Goal: Understand process/instructions: Learn how to perform a task or action

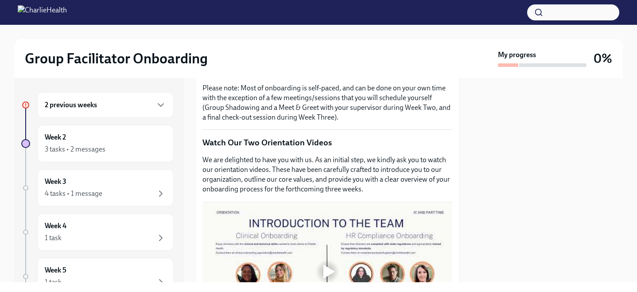
scroll to position [323, 0]
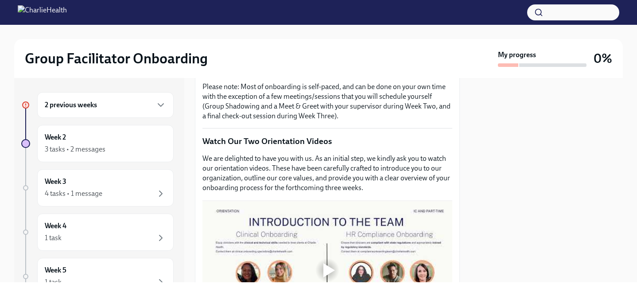
click at [315, 167] on p "We are delighted to have you with us. As an initial step, we kindly ask you to …" at bounding box center [327, 173] width 250 height 39
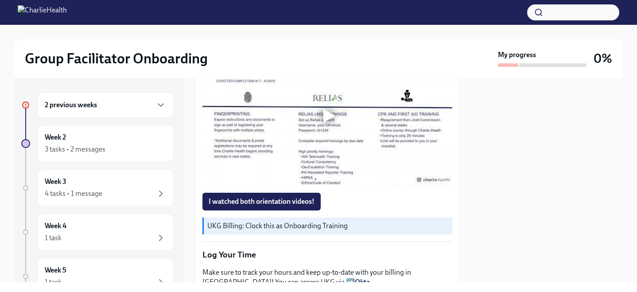
scroll to position [634, 0]
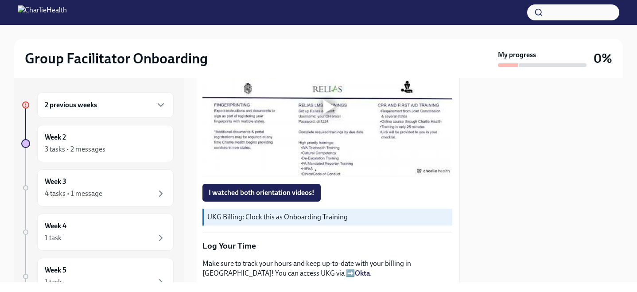
click at [325, 130] on div at bounding box center [327, 106] width 250 height 140
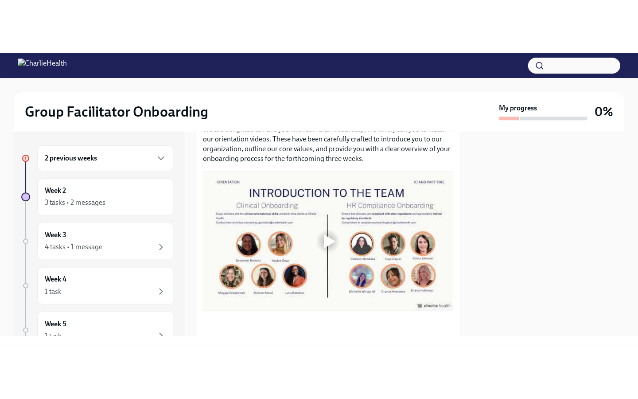
scroll to position [404, 0]
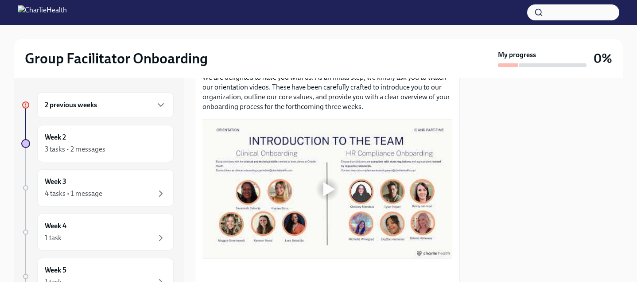
click at [323, 189] on div at bounding box center [329, 189] width 12 height 14
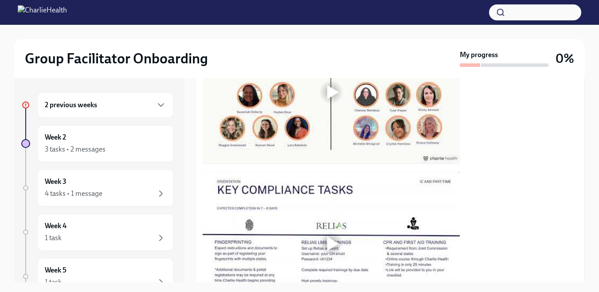
scroll to position [523, 0]
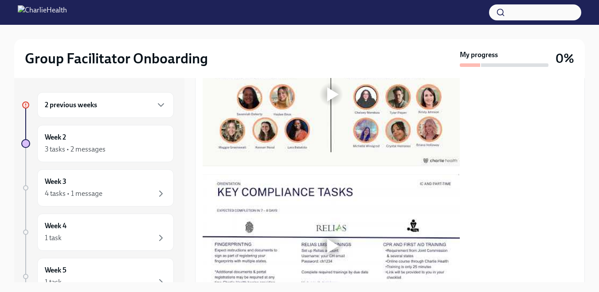
click at [353, 96] on div at bounding box center [330, 94] width 257 height 144
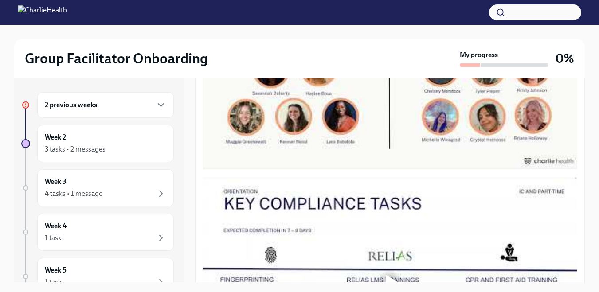
scroll to position [564, 0]
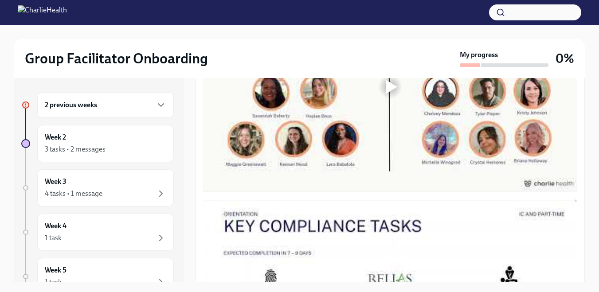
click at [333, 116] on div at bounding box center [389, 87] width 374 height 210
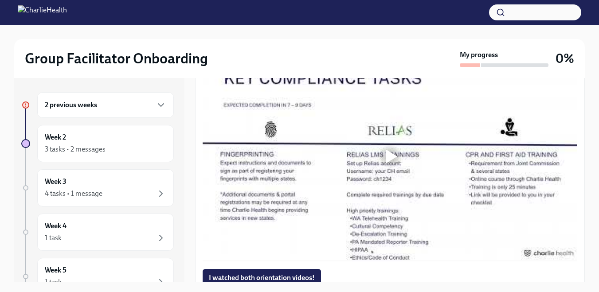
scroll to position [715, 0]
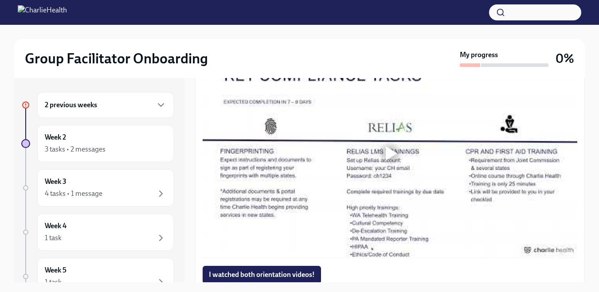
click at [274, 148] on div at bounding box center [389, 153] width 374 height 210
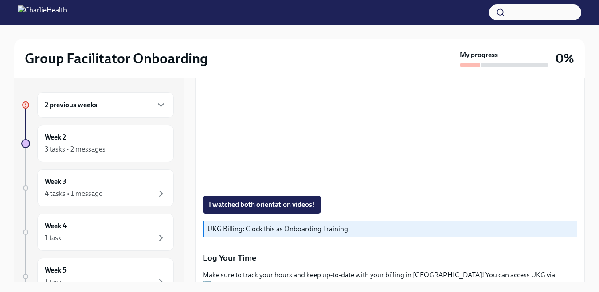
scroll to position [786, 0]
click at [297, 204] on span "I watched both orientation videos!" at bounding box center [262, 203] width 106 height 9
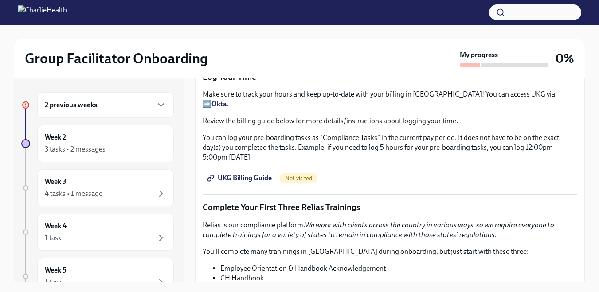
scroll to position [965, 0]
click at [242, 174] on span "UKG Billing Guide" at bounding box center [240, 178] width 63 height 9
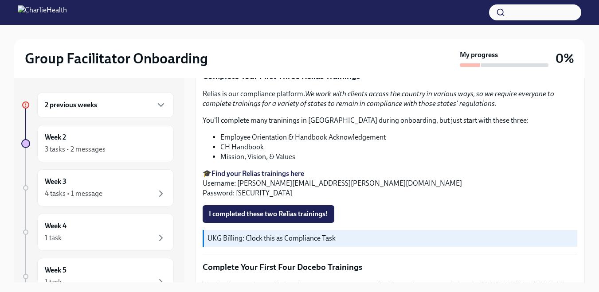
scroll to position [1096, 0]
click at [261, 170] on strong "Find your Relias trainings here" at bounding box center [257, 174] width 93 height 8
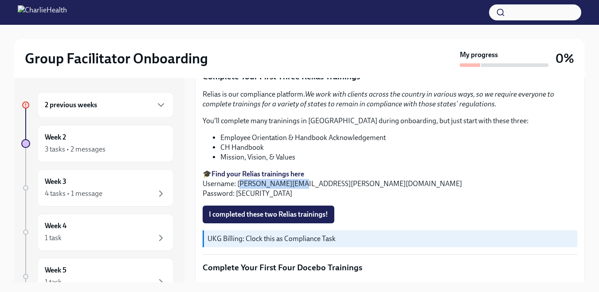
drag, startPoint x: 240, startPoint y: 175, endPoint x: 292, endPoint y: 175, distance: 51.8
click at [292, 175] on p "🎓 Find your Relias trainings here Username: [PERSON_NAME][EMAIL_ADDRESS][PERSON…" at bounding box center [389, 183] width 374 height 29
click at [292, 187] on p "🎓 Find your Relias trainings here Username: [PERSON_NAME][EMAIL_ADDRESS][PERSON…" at bounding box center [389, 183] width 374 height 29
drag, startPoint x: 237, startPoint y: 175, endPoint x: 351, endPoint y: 174, distance: 114.8
click at [351, 174] on p "🎓 Find your Relias trainings here Username: [PERSON_NAME][EMAIL_ADDRESS][PERSON…" at bounding box center [389, 183] width 374 height 29
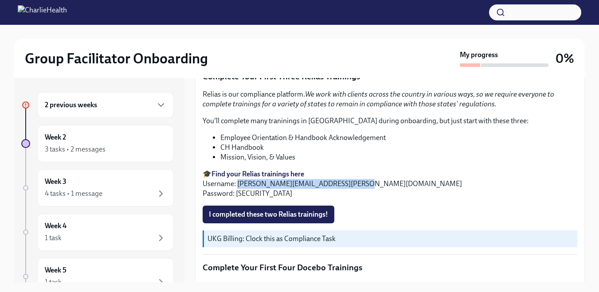
copy p "[PERSON_NAME][EMAIL_ADDRESS][PERSON_NAME][DOMAIN_NAME]"
click at [299, 210] on span "I completed these two Relias trainings!" at bounding box center [268, 214] width 119 height 9
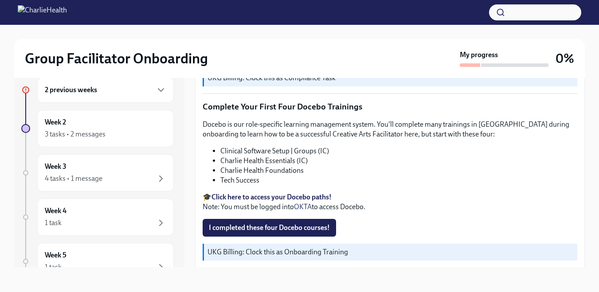
scroll to position [1234, 0]
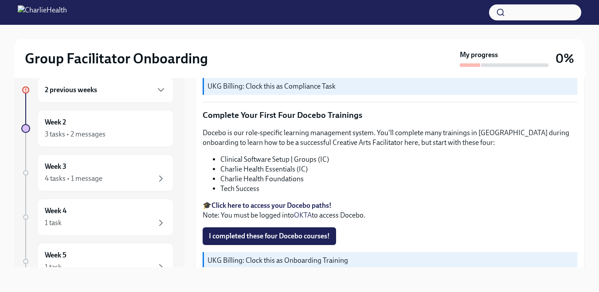
click at [310, 201] on strong "Click here to access your Docebo paths!" at bounding box center [271, 205] width 120 height 8
